Goal: Navigation & Orientation: Find specific page/section

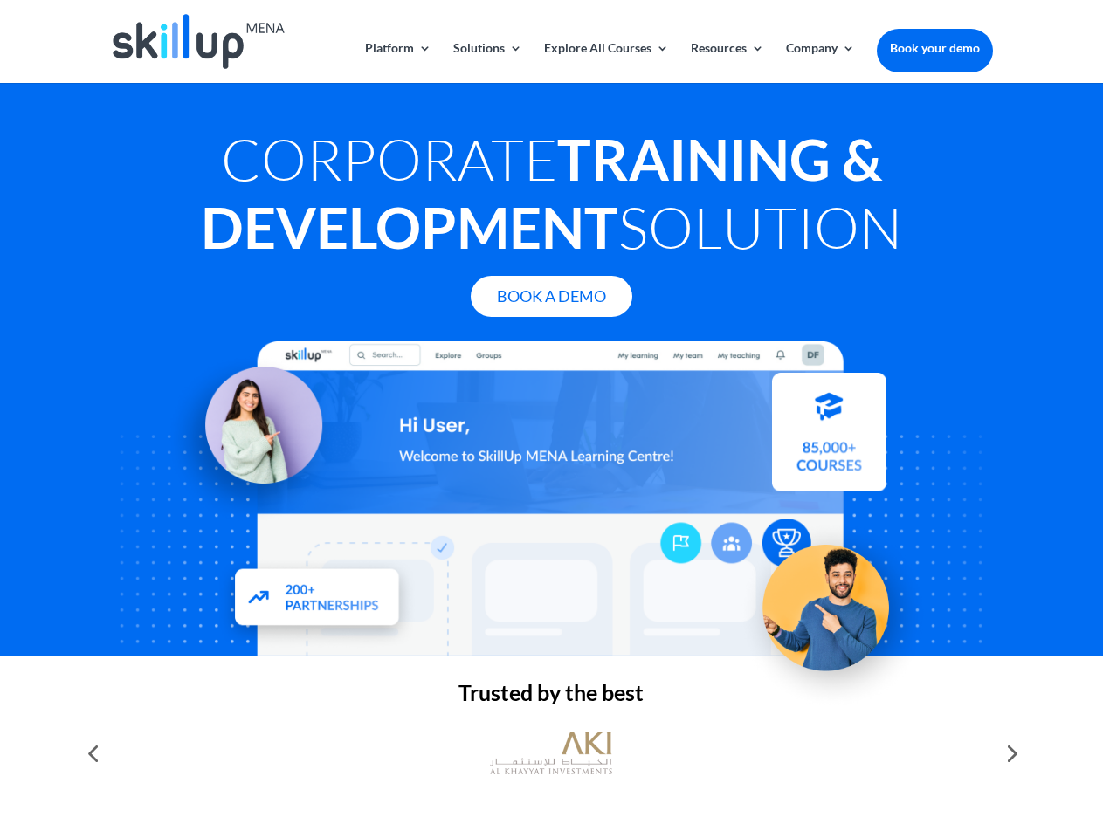
click at [551, 419] on div at bounding box center [551, 498] width 882 height 314
click at [486, 62] on link "Solutions" at bounding box center [487, 62] width 69 height 41
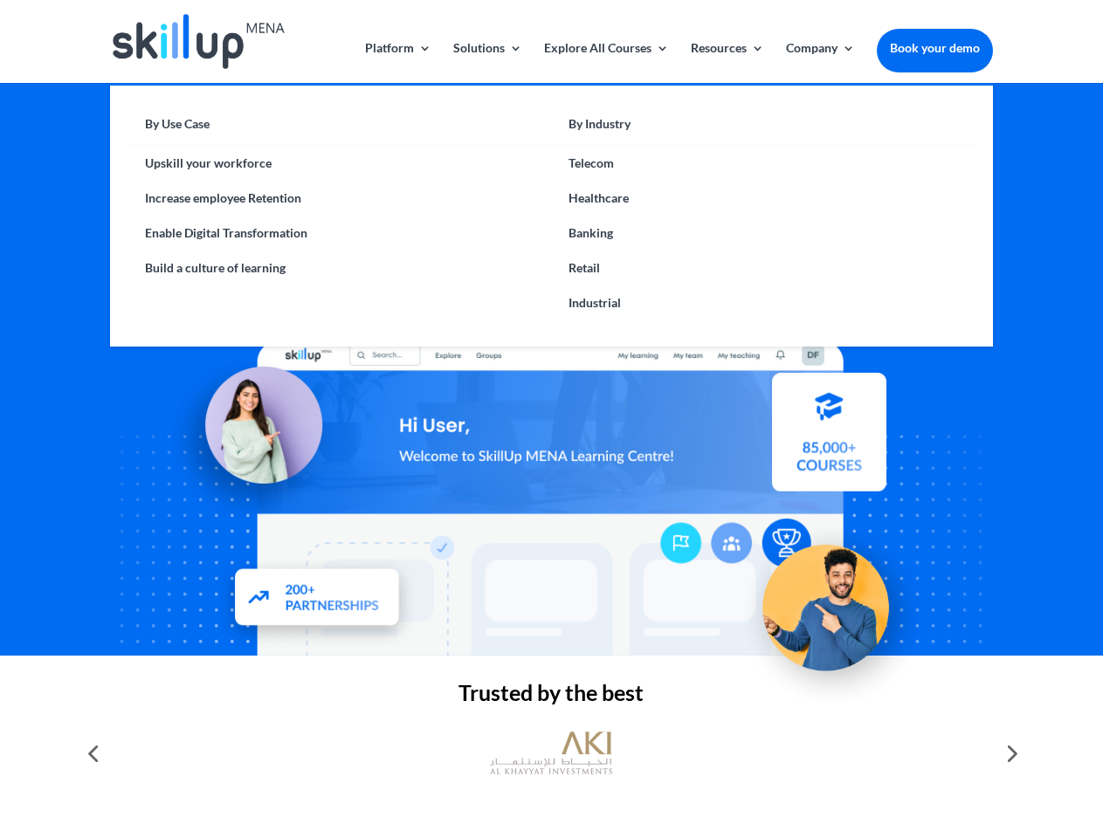
click at [605, 62] on link "Explore All Courses" at bounding box center [606, 62] width 125 height 41
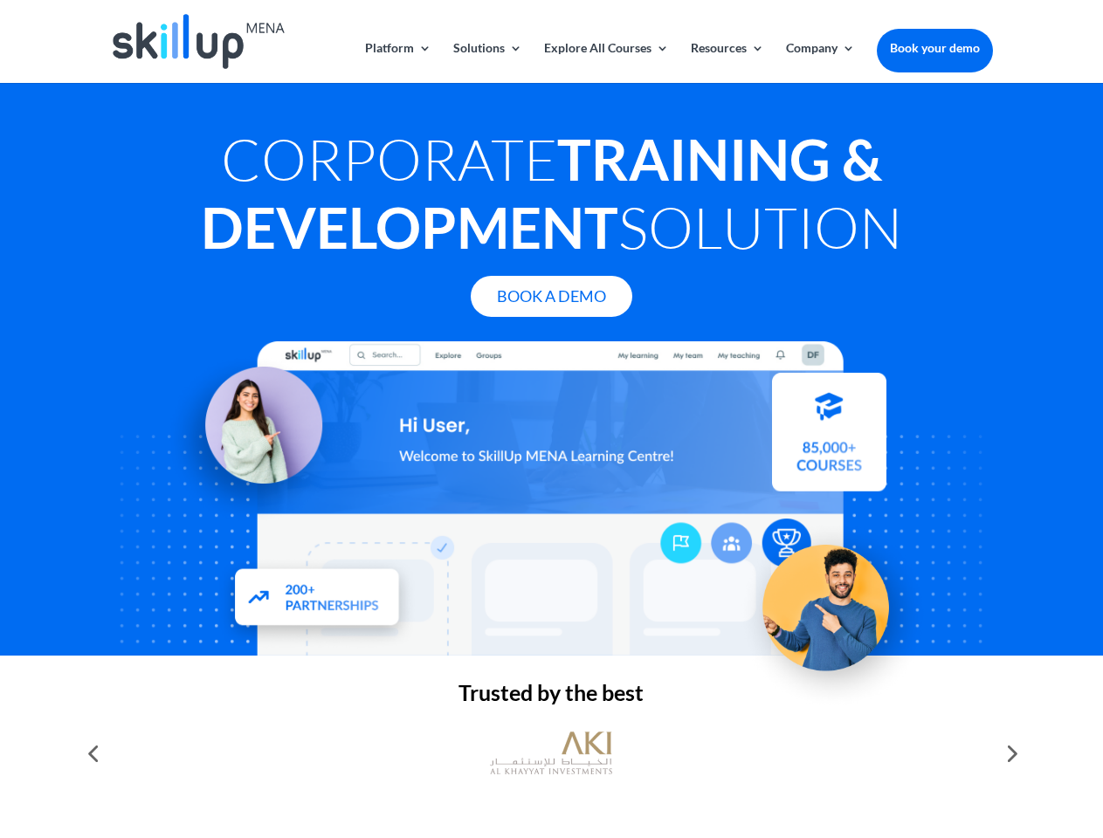
click at [726, 62] on link "Resources" at bounding box center [727, 62] width 73 height 41
click at [820, 62] on link "Company" at bounding box center [820, 62] width 69 height 41
click at [551, 754] on img at bounding box center [551, 753] width 122 height 61
